Goal: Information Seeking & Learning: Learn about a topic

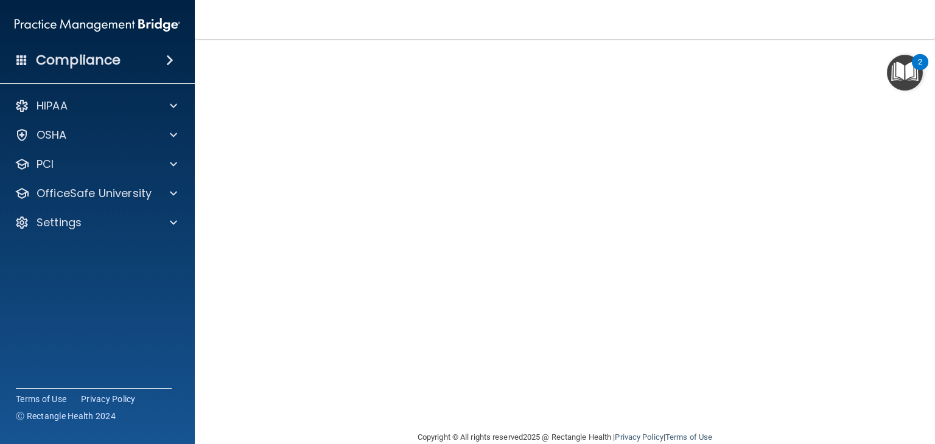
scroll to position [77, 0]
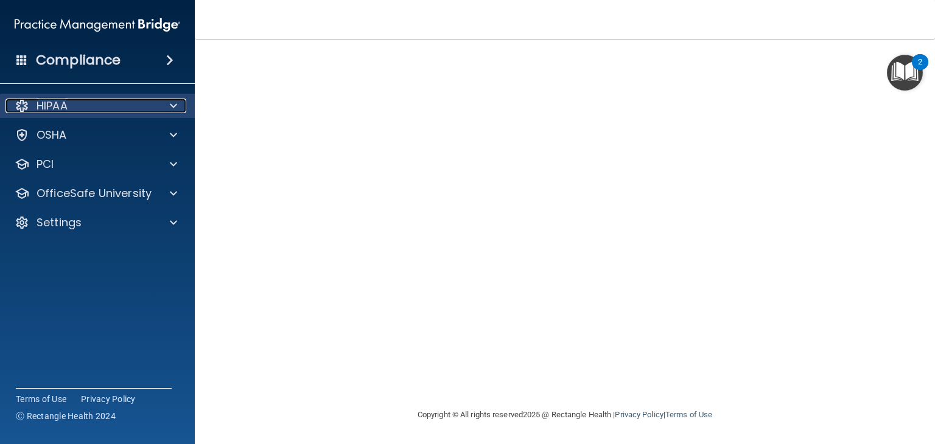
click at [176, 107] on span at bounding box center [173, 106] width 7 height 15
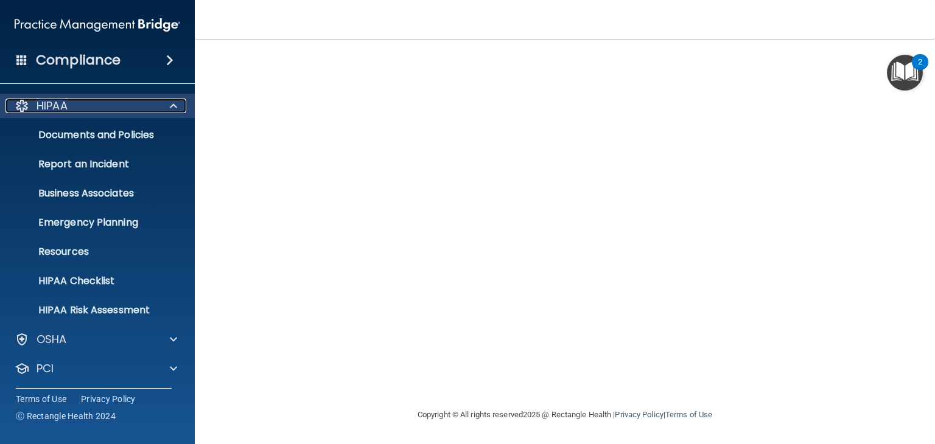
click at [173, 105] on span at bounding box center [173, 106] width 7 height 15
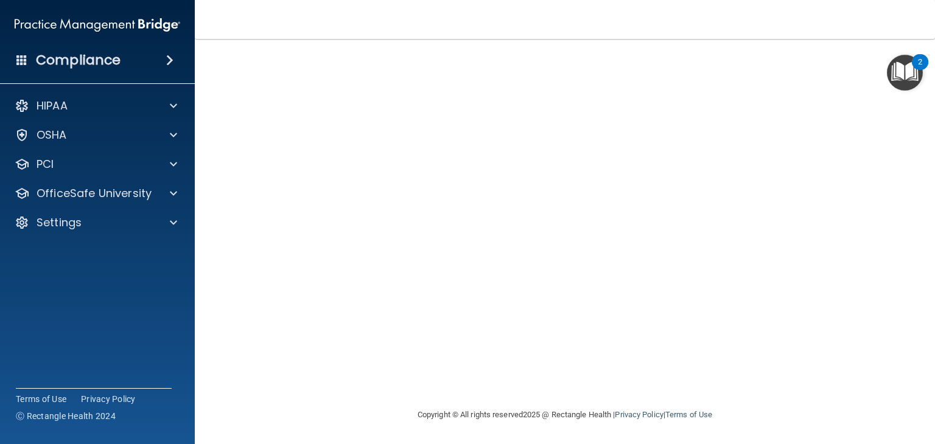
click at [167, 54] on span at bounding box center [169, 60] width 7 height 15
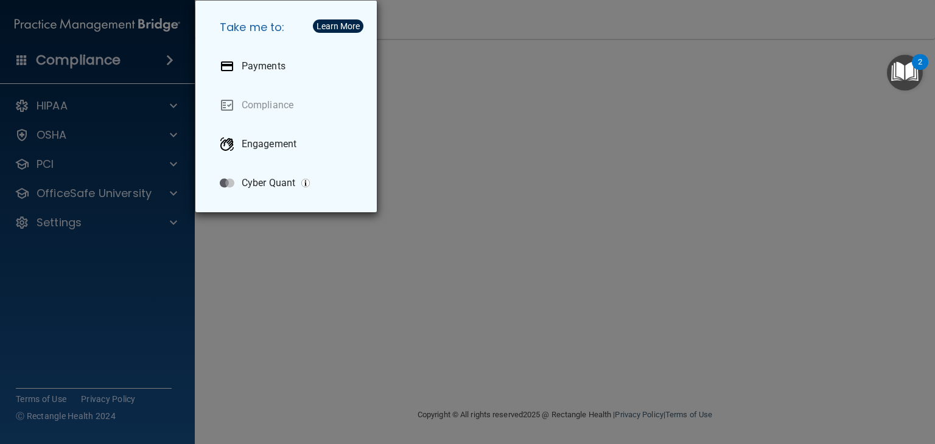
click at [155, 57] on div "Take me to: Payments Compliance Engagement Cyber Quant" at bounding box center [467, 222] width 935 height 444
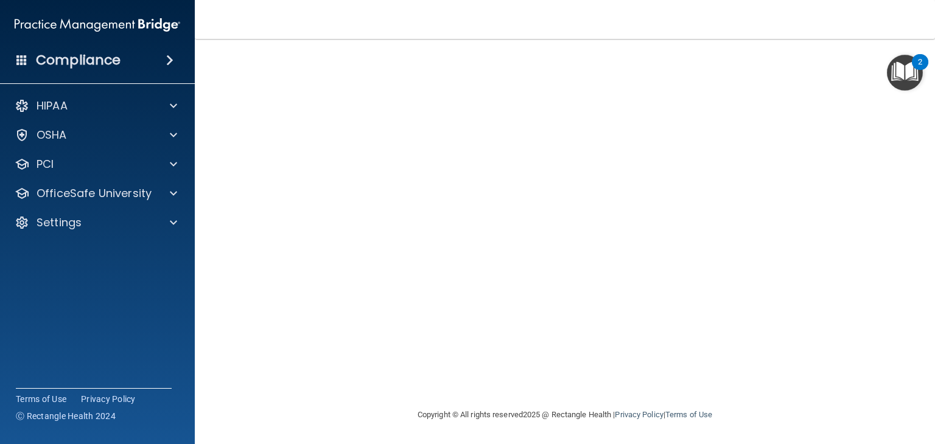
click at [166, 62] on span at bounding box center [169, 60] width 7 height 15
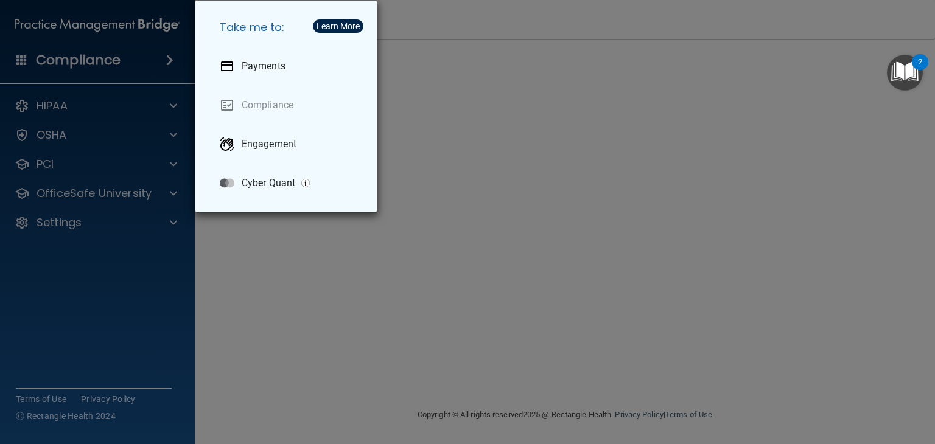
click at [158, 61] on div "Take me to: Payments Compliance Engagement Cyber Quant" at bounding box center [467, 222] width 935 height 444
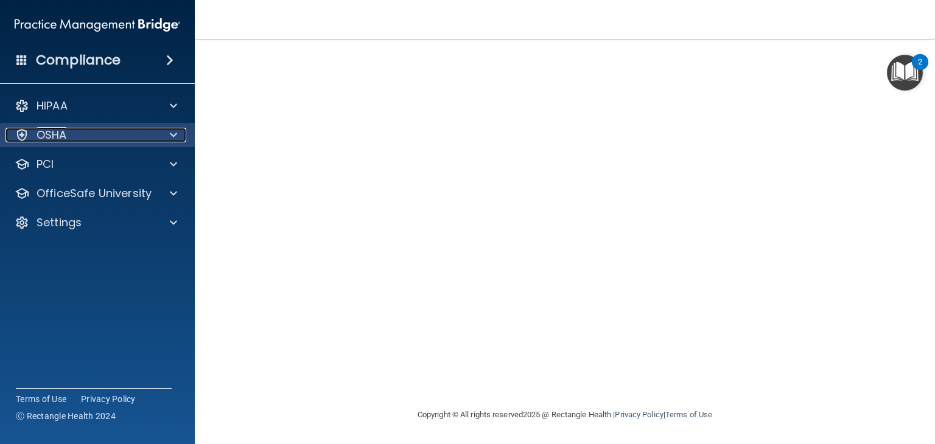
click at [175, 137] on span at bounding box center [173, 135] width 7 height 15
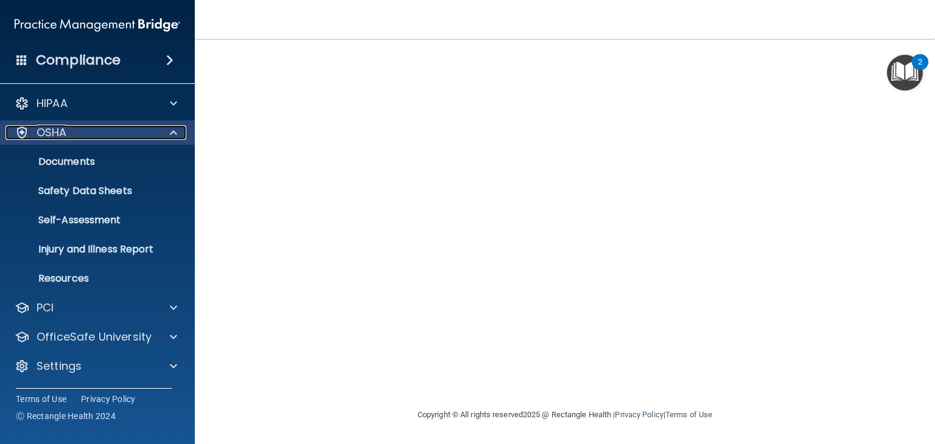
scroll to position [0, 0]
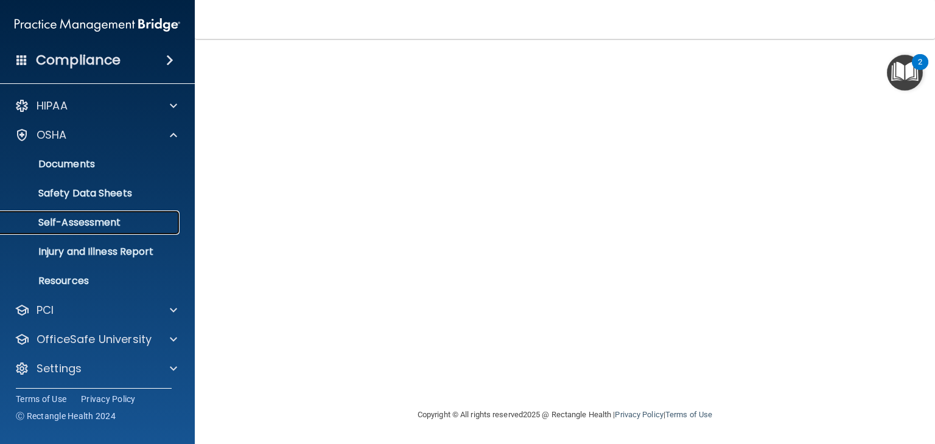
click at [112, 218] on p "Self-Assessment" at bounding box center [91, 223] width 166 height 12
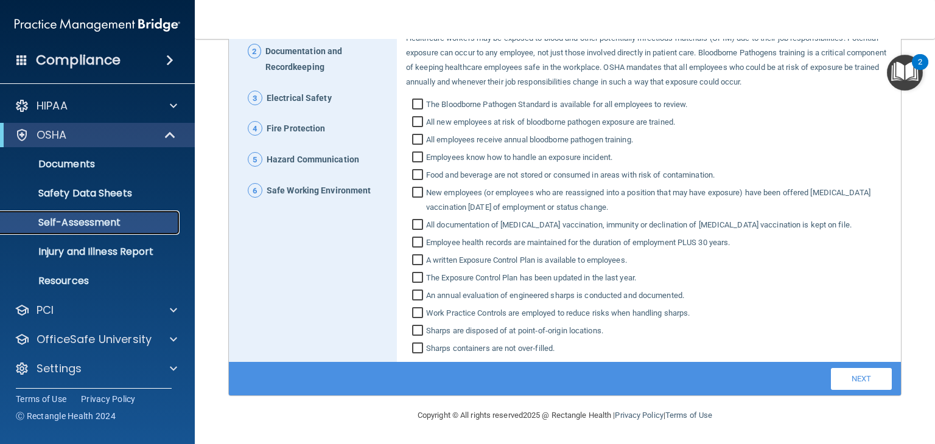
scroll to position [2, 0]
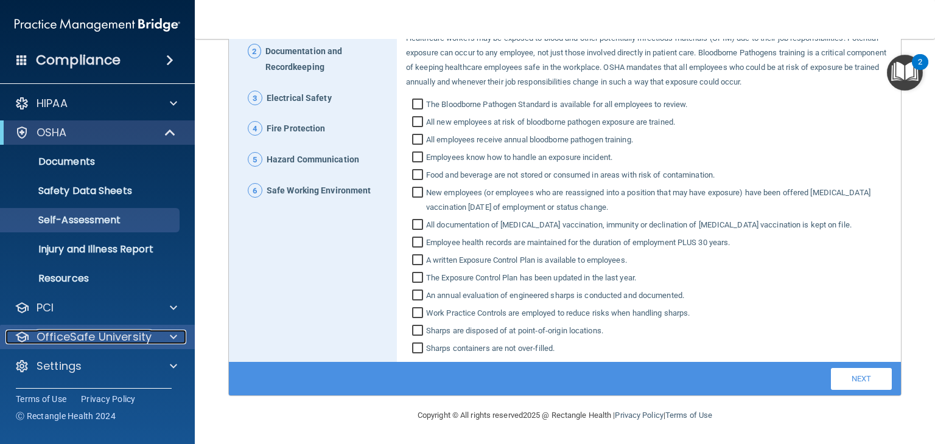
click at [167, 342] on div at bounding box center [171, 337] width 30 height 15
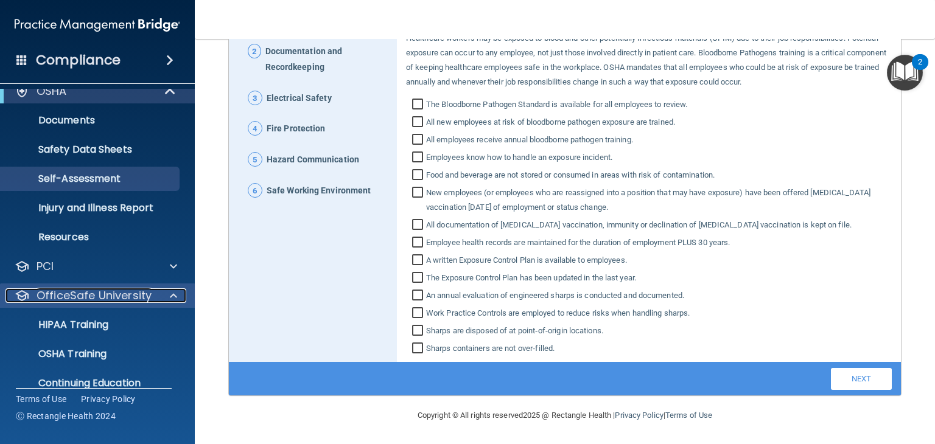
scroll to position [90, 0]
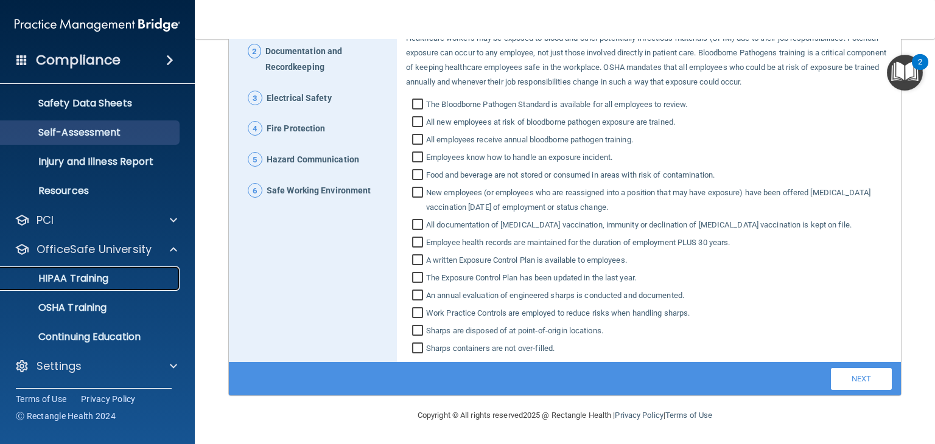
click at [102, 285] on link "HIPAA Training" at bounding box center [84, 279] width 192 height 24
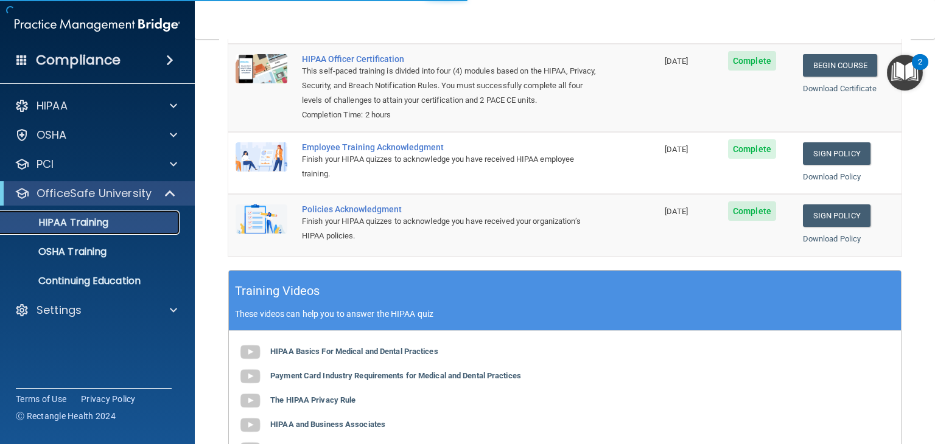
scroll to position [387, 0]
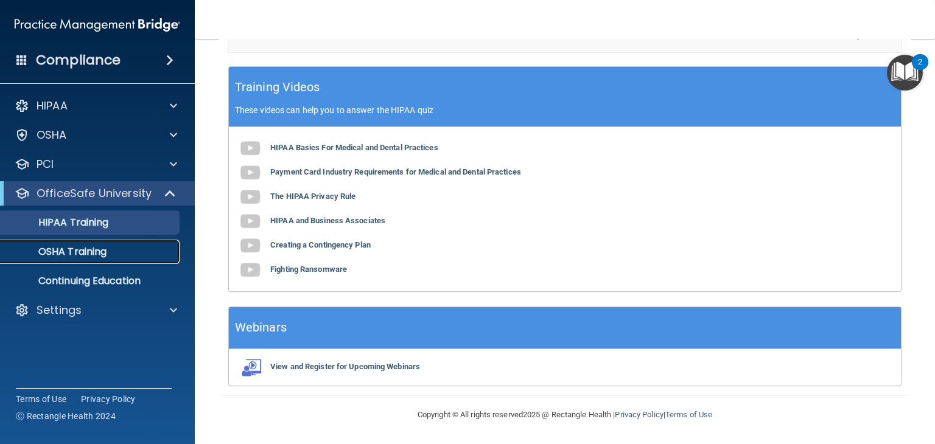
click at [120, 260] on link "OSHA Training" at bounding box center [84, 252] width 192 height 24
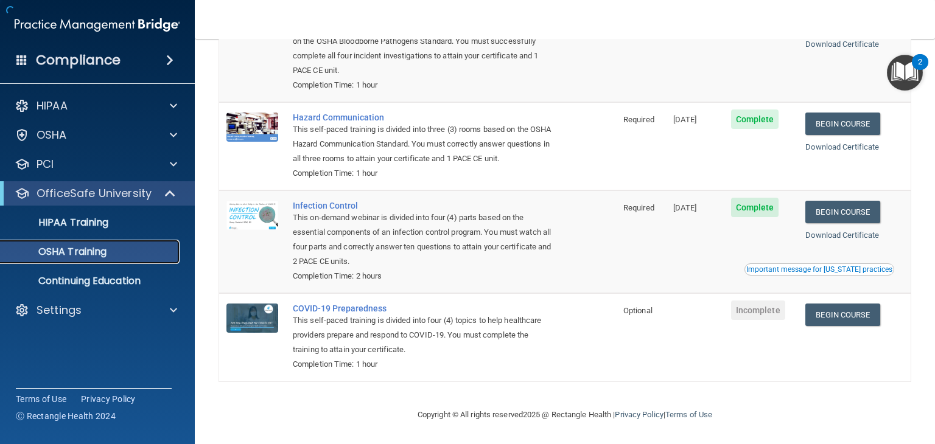
scroll to position [153, 0]
click at [845, 312] on link "Begin Course" at bounding box center [842, 315] width 74 height 23
click at [111, 217] on div "HIPAA Training" at bounding box center [91, 223] width 166 height 12
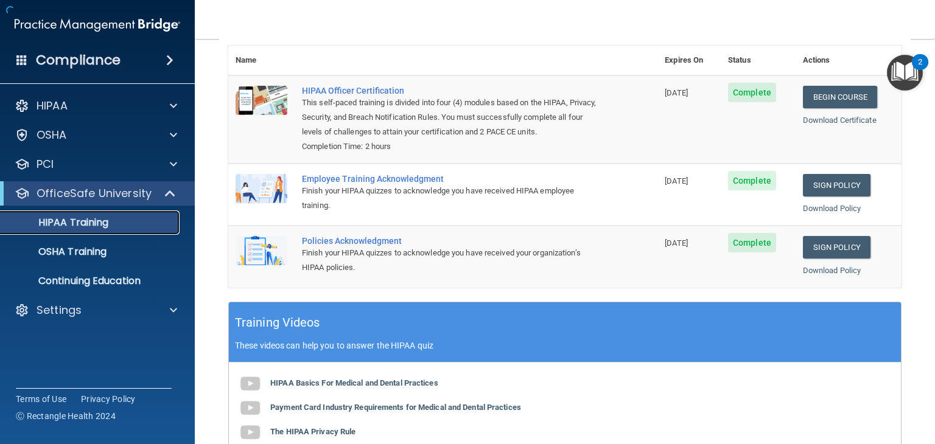
scroll to position [387, 0]
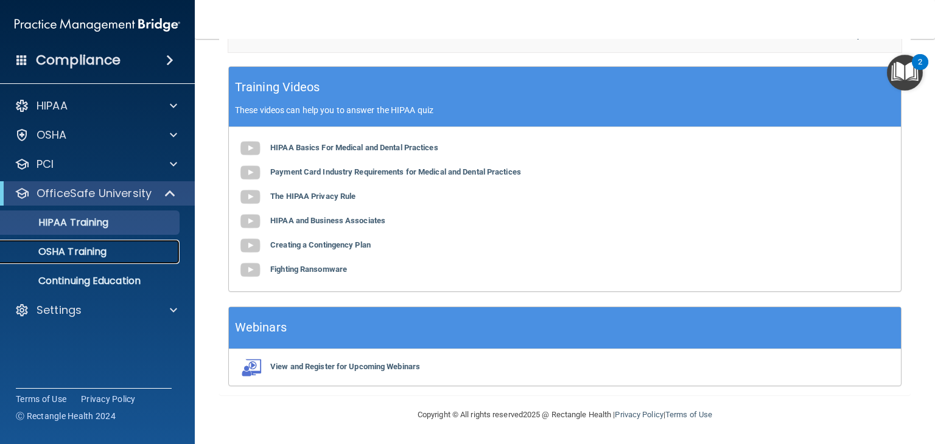
click at [89, 253] on p "OSHA Training" at bounding box center [57, 252] width 99 height 12
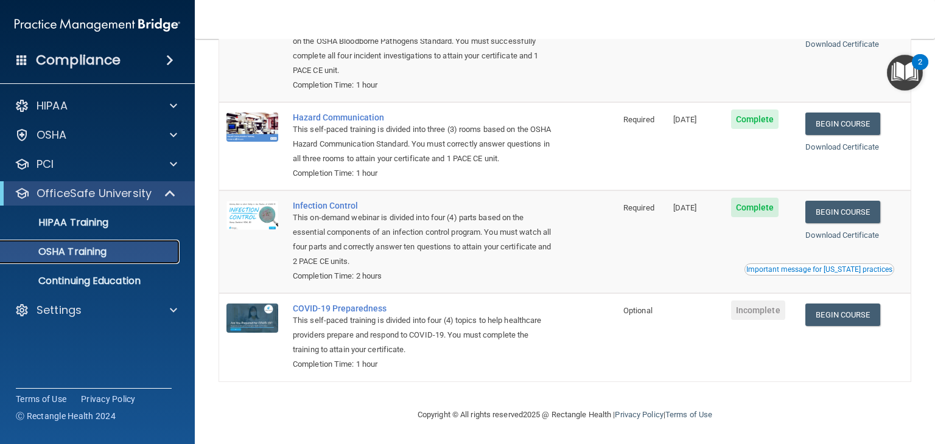
scroll to position [153, 0]
click at [88, 232] on link "HIPAA Training" at bounding box center [84, 223] width 192 height 24
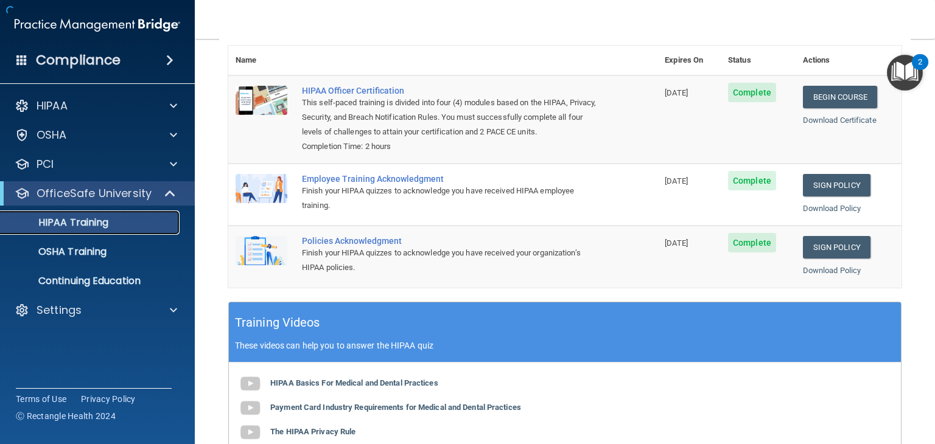
scroll to position [387, 0]
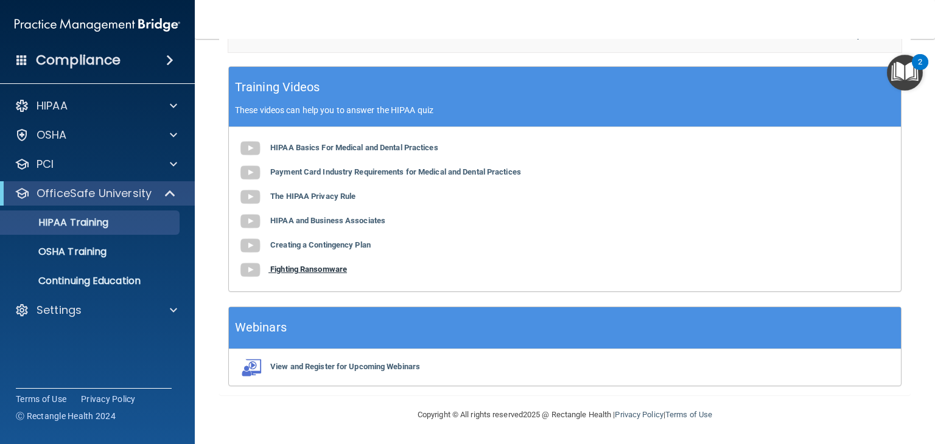
click at [279, 270] on b "Fighting Ransomware" at bounding box center [308, 269] width 77 height 9
click at [27, 57] on span at bounding box center [21, 59] width 11 height 11
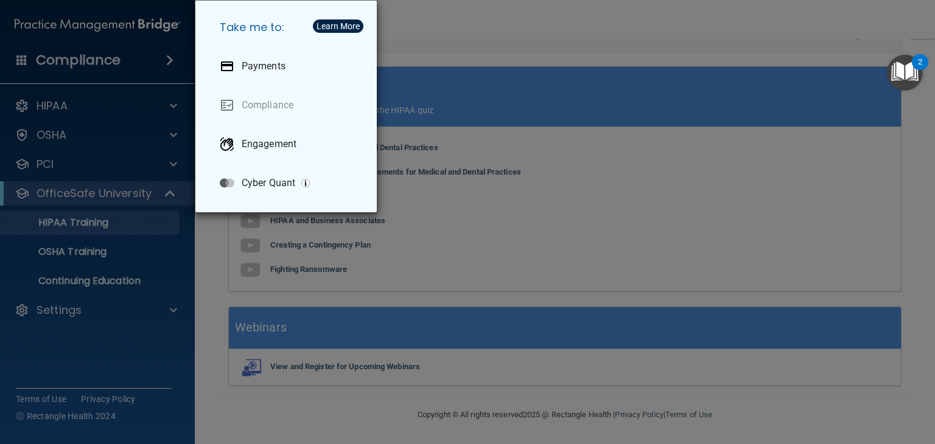
click at [533, 397] on div "Take me to: Payments Compliance Engagement Cyber Quant" at bounding box center [467, 222] width 935 height 444
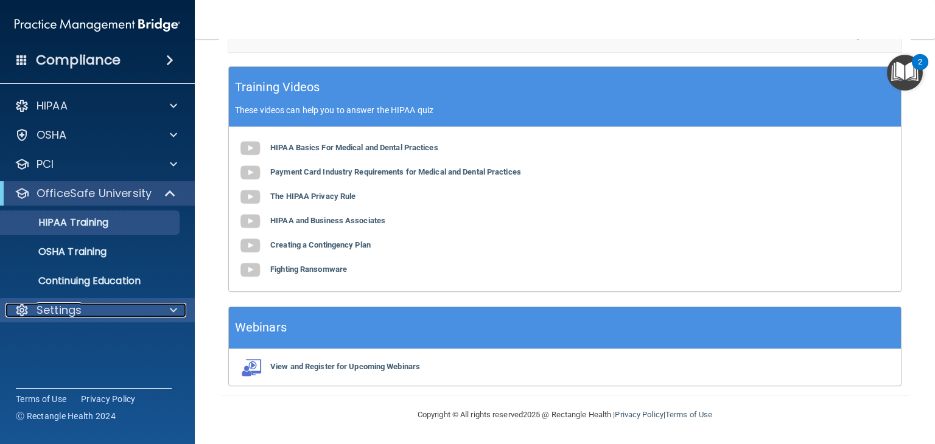
click at [167, 314] on div at bounding box center [171, 310] width 30 height 15
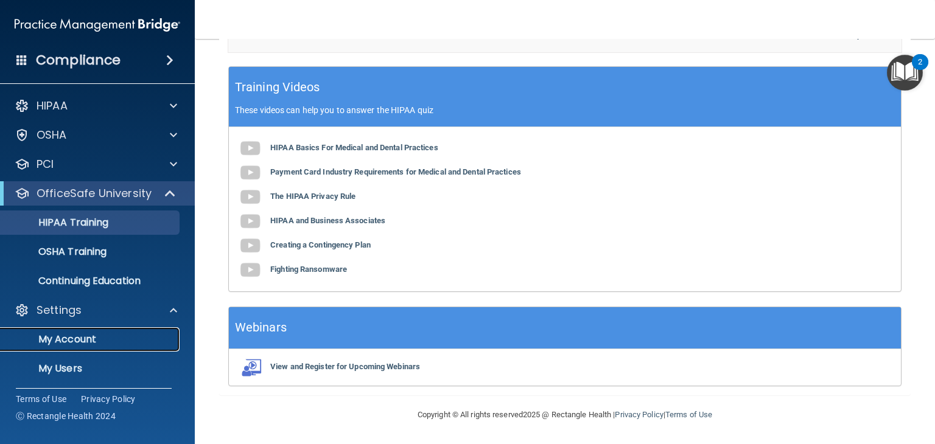
click at [96, 344] on p "My Account" at bounding box center [91, 339] width 166 height 12
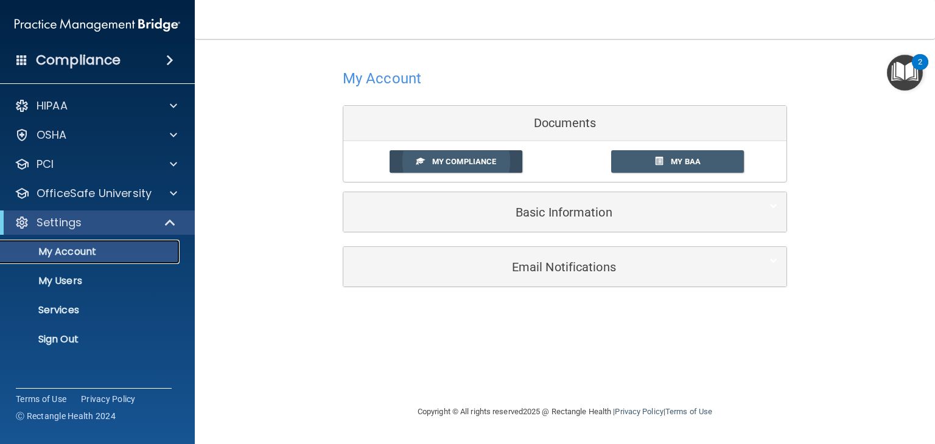
click at [490, 168] on link "My Compliance" at bounding box center [455, 161] width 133 height 23
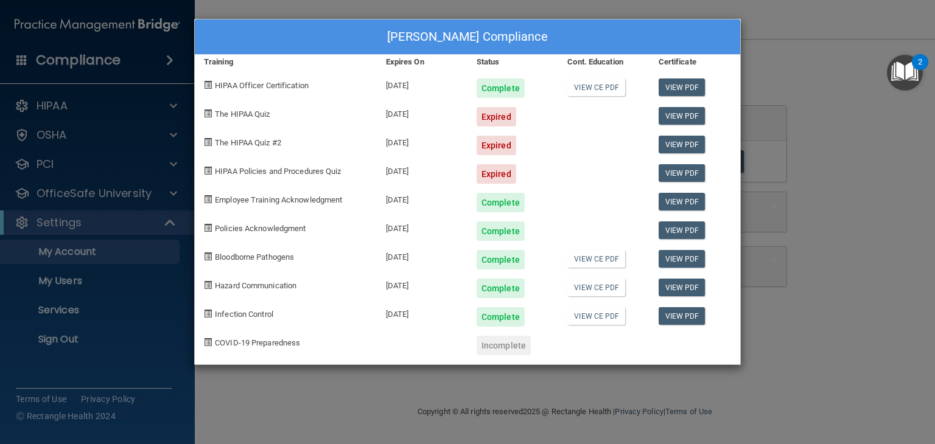
click at [239, 120] on div "The HIPAA Quiz" at bounding box center [286, 112] width 182 height 29
click at [248, 118] on span "The HIPAA Quiz" at bounding box center [242, 114] width 55 height 9
click at [242, 118] on span "The HIPAA Quiz" at bounding box center [242, 114] width 55 height 9
click at [260, 150] on div "The HIPAA Quiz #2" at bounding box center [286, 141] width 182 height 29
click at [809, 189] on div "Sean Rhee's Compliance Training Expires On Status Cont. Education Certificate H…" at bounding box center [467, 222] width 935 height 444
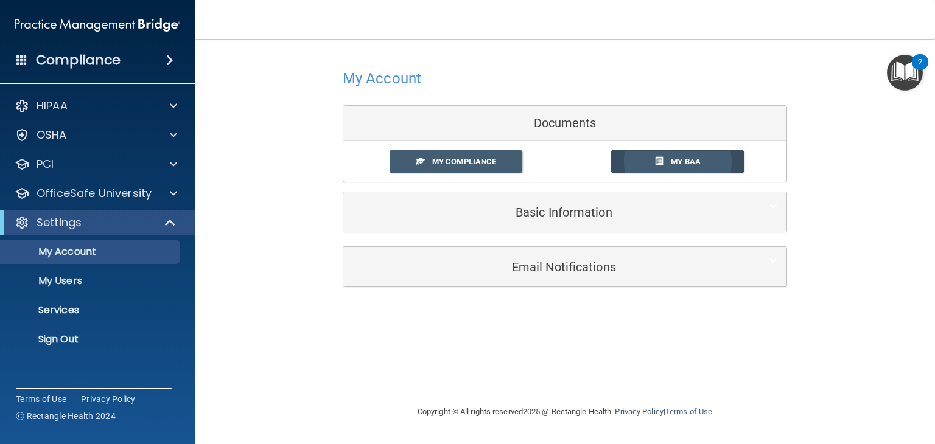
click at [680, 170] on link "My BAA" at bounding box center [677, 161] width 133 height 23
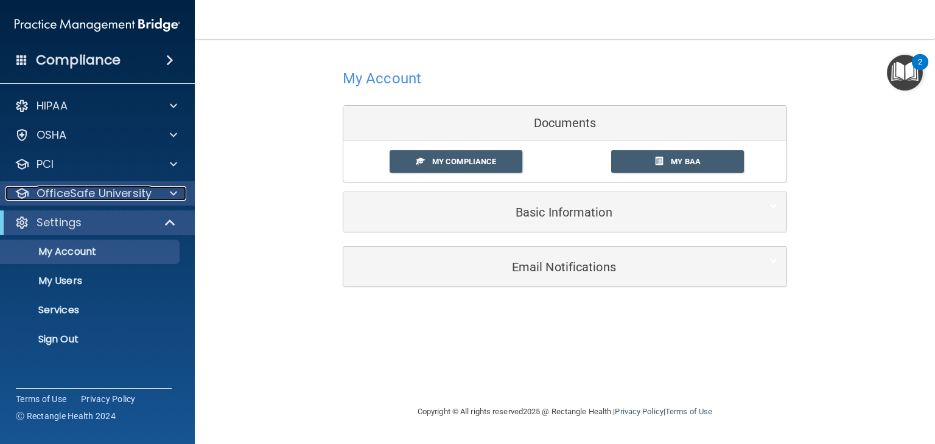
click at [168, 197] on div at bounding box center [171, 193] width 30 height 15
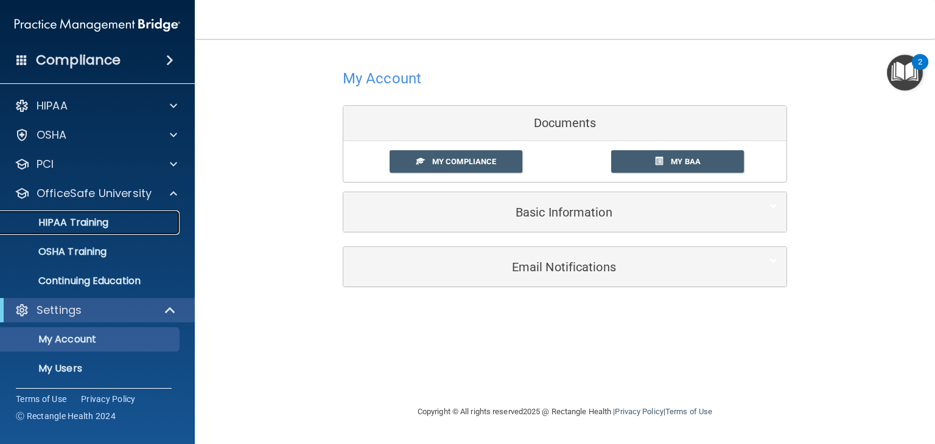
click at [92, 220] on p "HIPAA Training" at bounding box center [58, 223] width 100 height 12
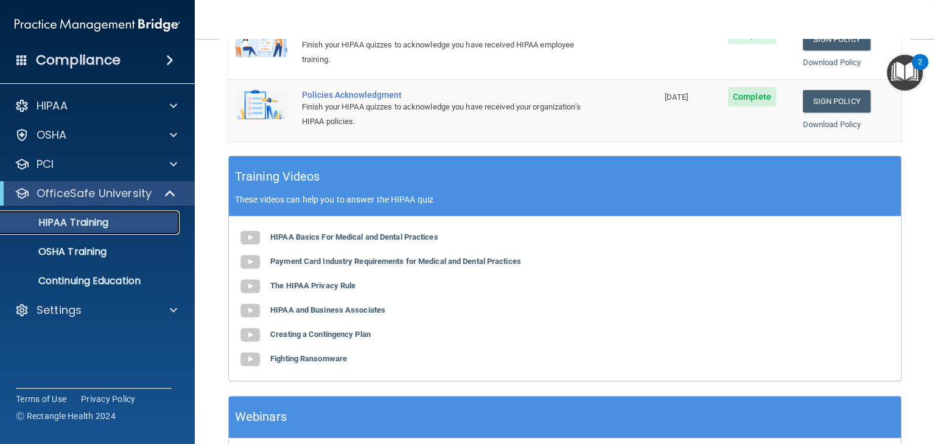
scroll to position [308, 0]
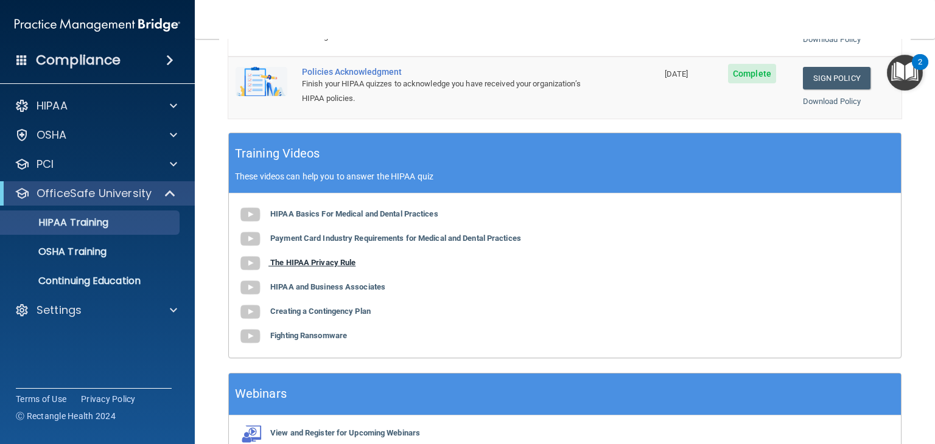
click at [336, 267] on b "The HIPAA Privacy Rule" at bounding box center [312, 262] width 85 height 9
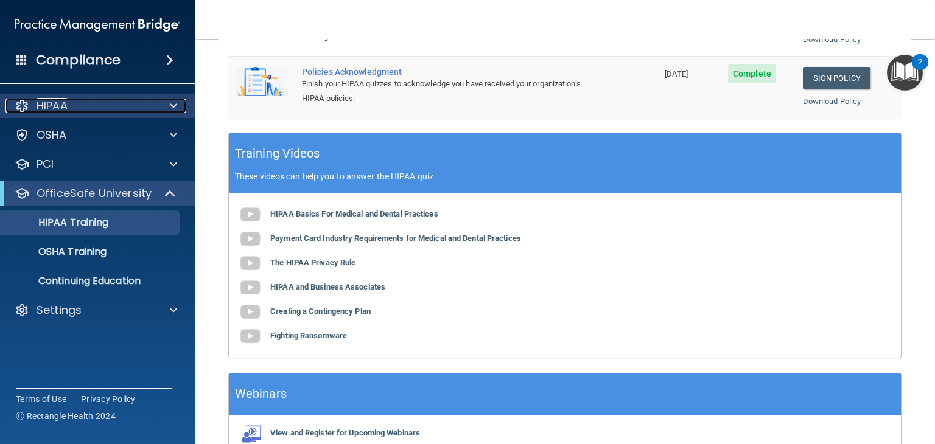
click at [171, 108] on span at bounding box center [173, 106] width 7 height 15
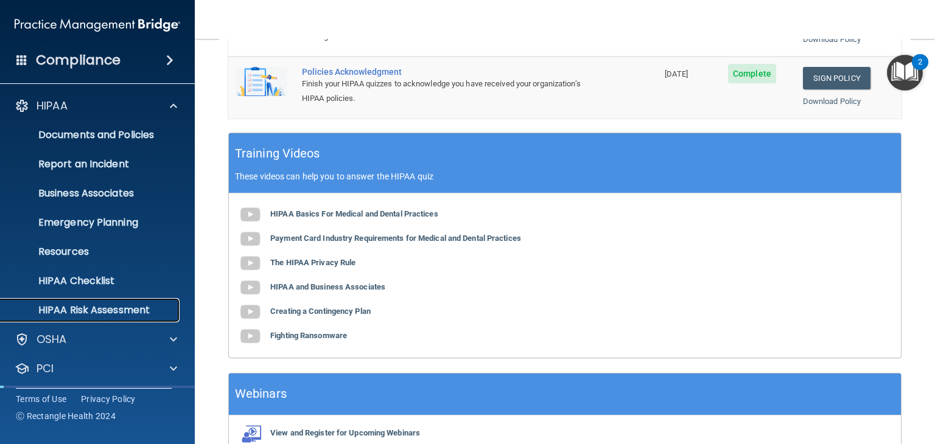
click at [138, 321] on link "HIPAA Risk Assessment" at bounding box center [84, 310] width 192 height 24
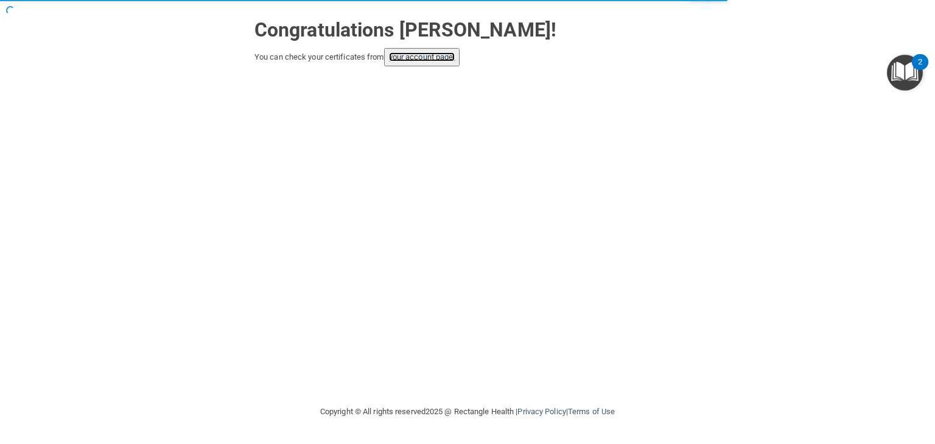
click at [452, 58] on link "your account page!" at bounding box center [422, 56] width 66 height 9
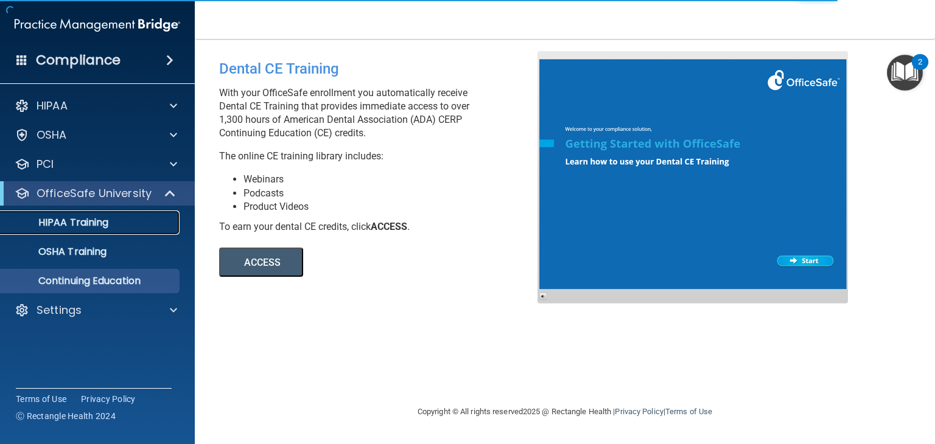
click at [105, 226] on p "HIPAA Training" at bounding box center [58, 223] width 100 height 12
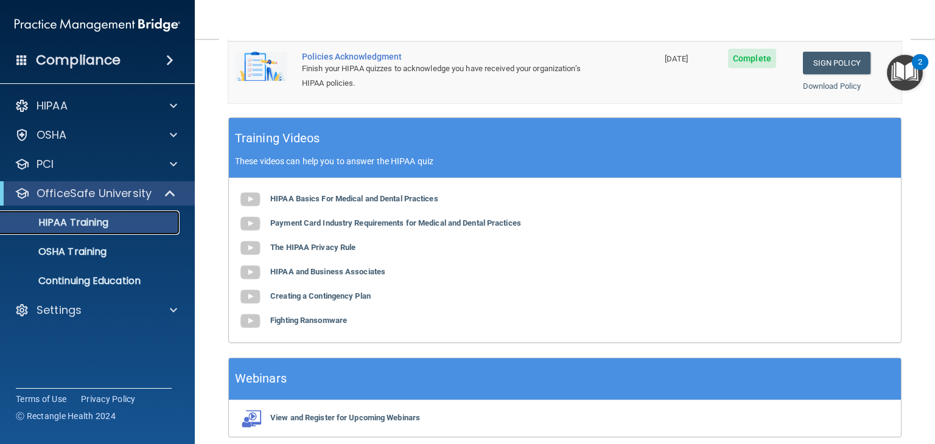
scroll to position [387, 0]
